Goal: Find specific page/section: Find specific page/section

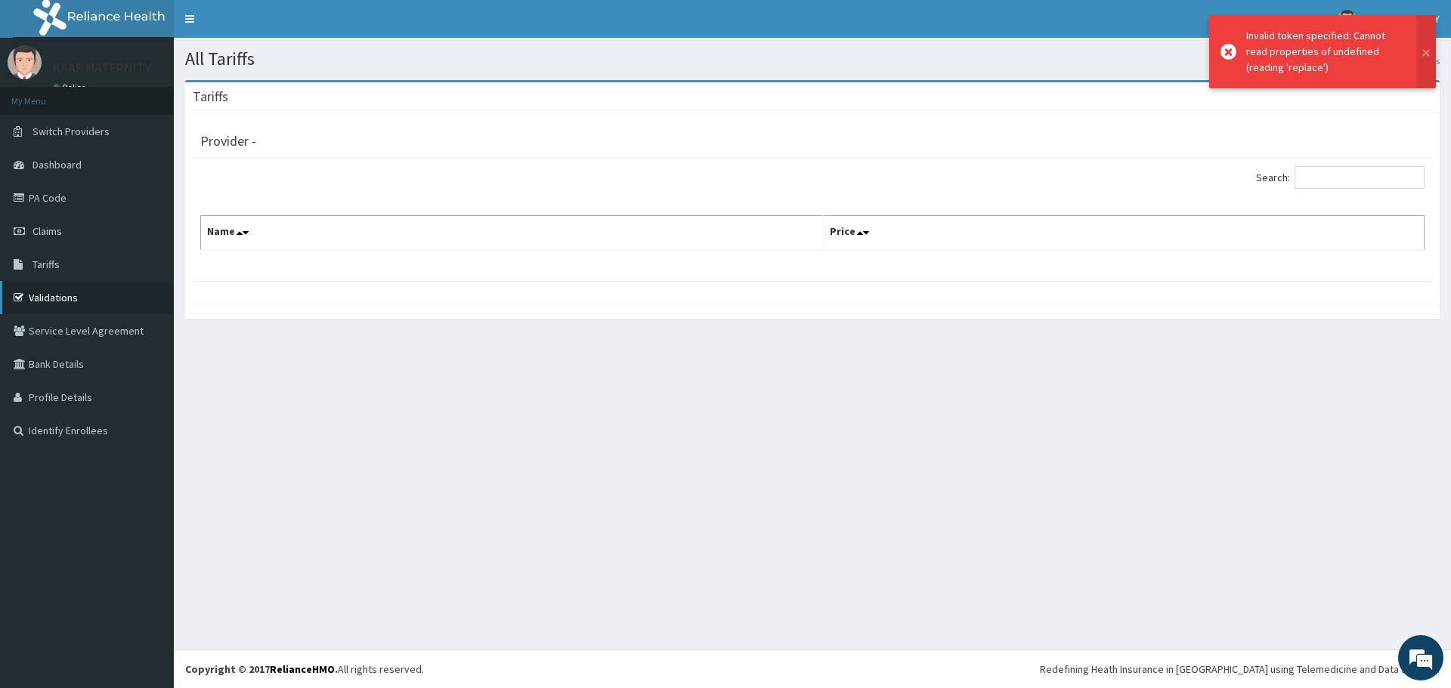
click at [53, 292] on link "Validations" at bounding box center [87, 297] width 174 height 33
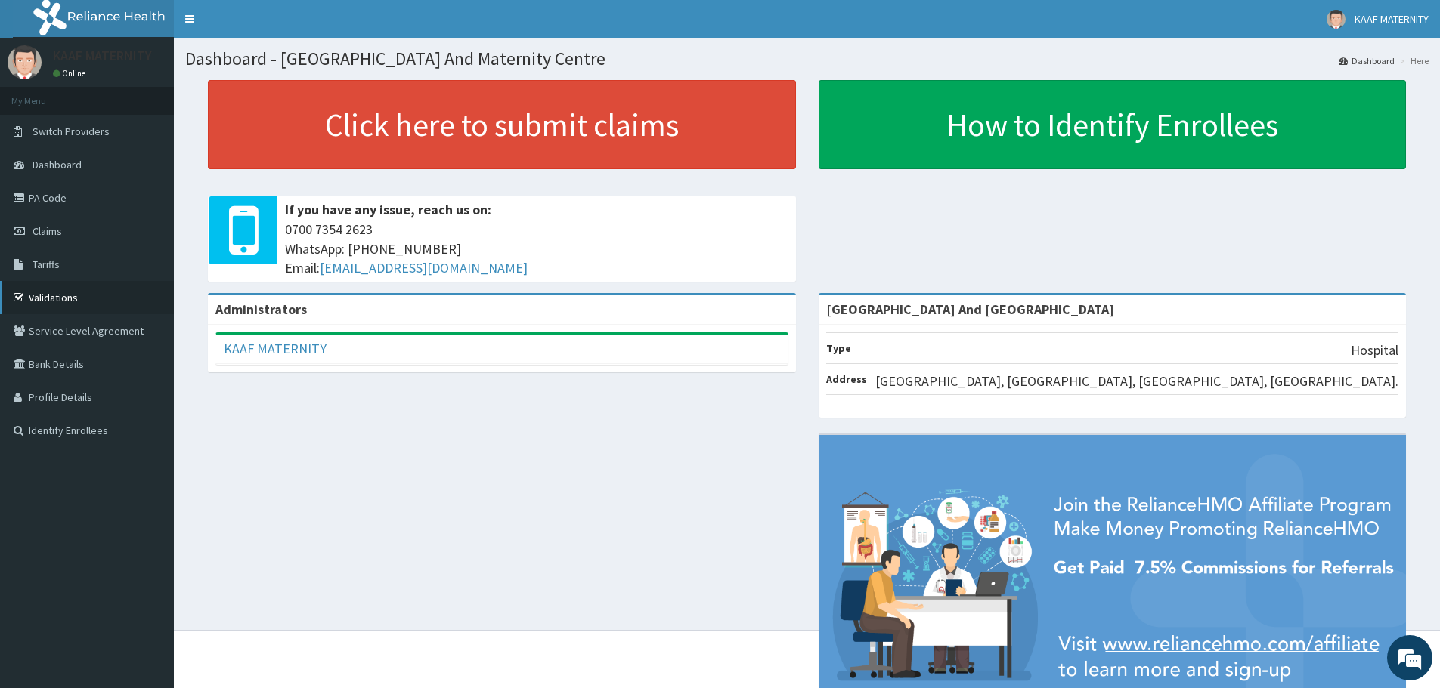
click at [53, 292] on link "Validations" at bounding box center [87, 297] width 174 height 33
